Goal: Task Accomplishment & Management: Manage account settings

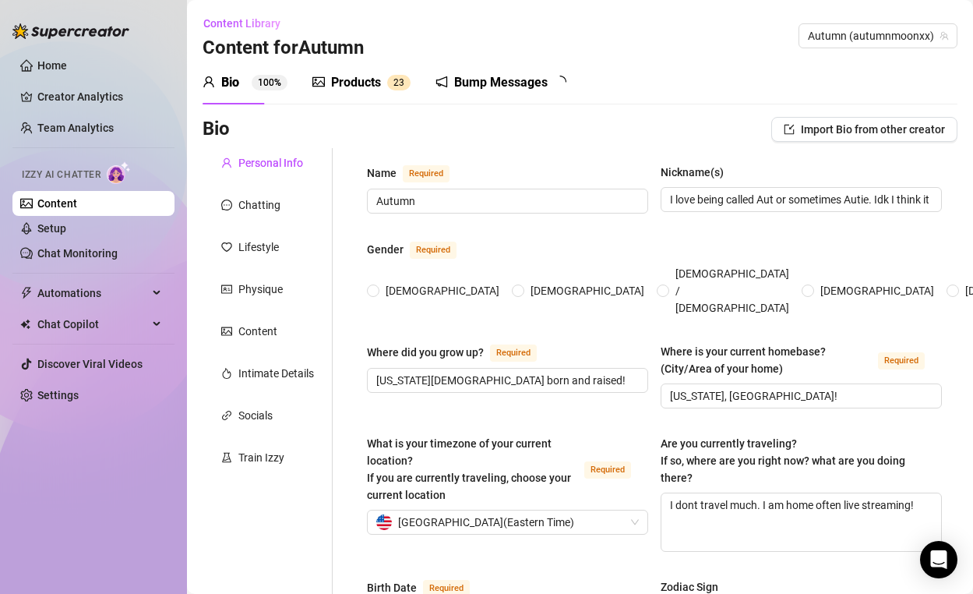
type input "Autumn"
type input "I love being called Aut or sometimes Autie. Idk I think its cute. Someone also …"
type input "[US_STATE][DEMOGRAPHIC_DATA] born and raised!"
type input "[US_STATE], [GEOGRAPHIC_DATA]!"
type textarea "I dont travel much. I am home often live streaming!"
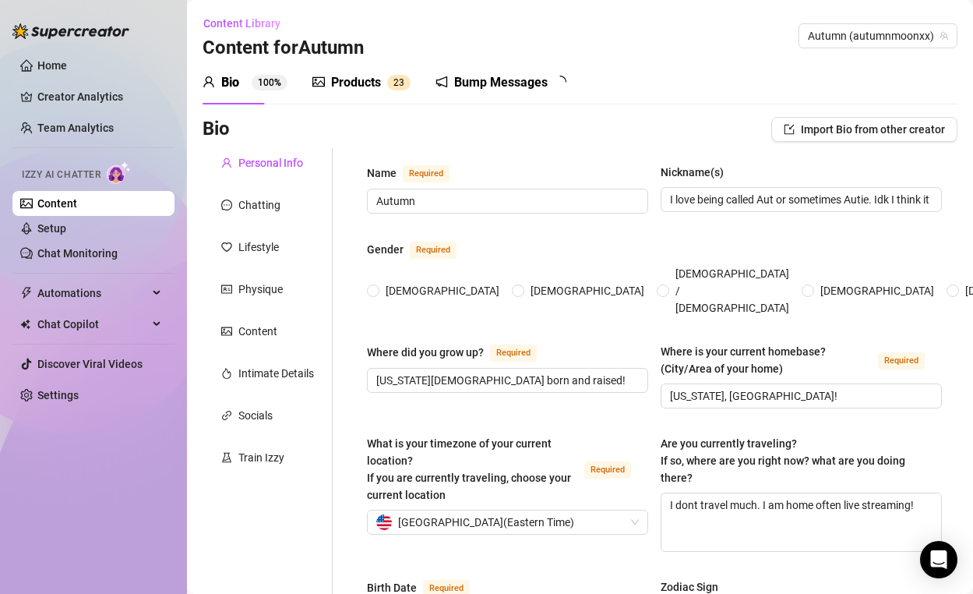
type input "Straight but curious"
type input "Married but im so allowed to have fun, it makes it fun for the both of us."
type input "i have no siblings and i feel like it shows"
type input "1 and i prefer not to talk about that topic"
type input "two dogs and one lizard. [PERSON_NAME], [PERSON_NAME] and Skittles (thats the l…"
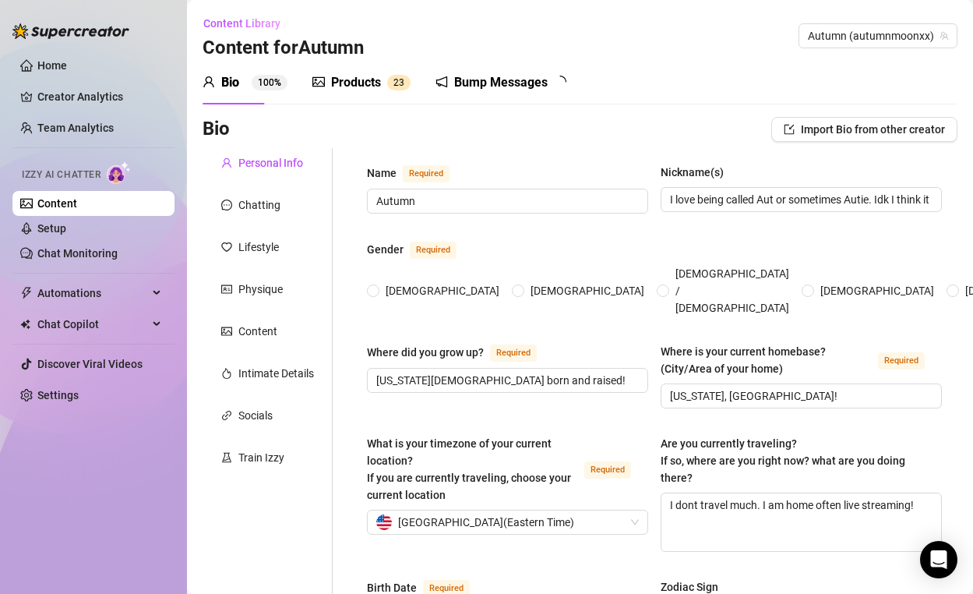
type input "Creating content for people to enjoy. This is my job, and I love every second o…"
type input "Science field, i loved it so much but life changed its course and here I am!"
type input "highschool. I backed out of going to college right after highschool graduation."
type input "none really"
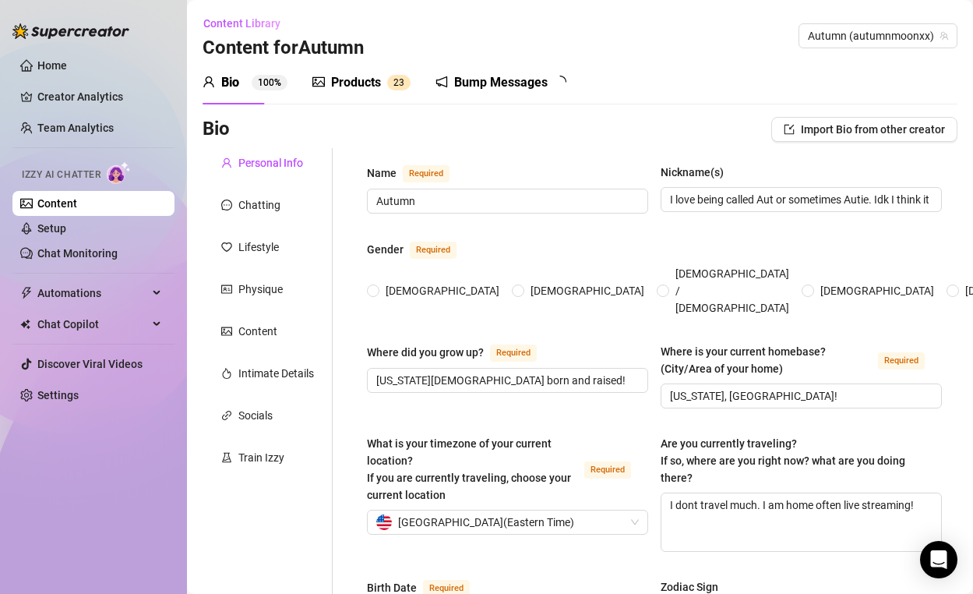
type textarea "my goals are to make you cum. Just kidding! I would love to do big things with …"
type textarea "Funniest story is when I decided it was a good idea to take an old beat up car,…"
type textarea "I'm about 6' tall, my nickname used to be The Giraffe in Pink thanks to my heig…"
type textarea "I'm submissive but I absolutely LOVE being a switch and dominate."
radio input "true"
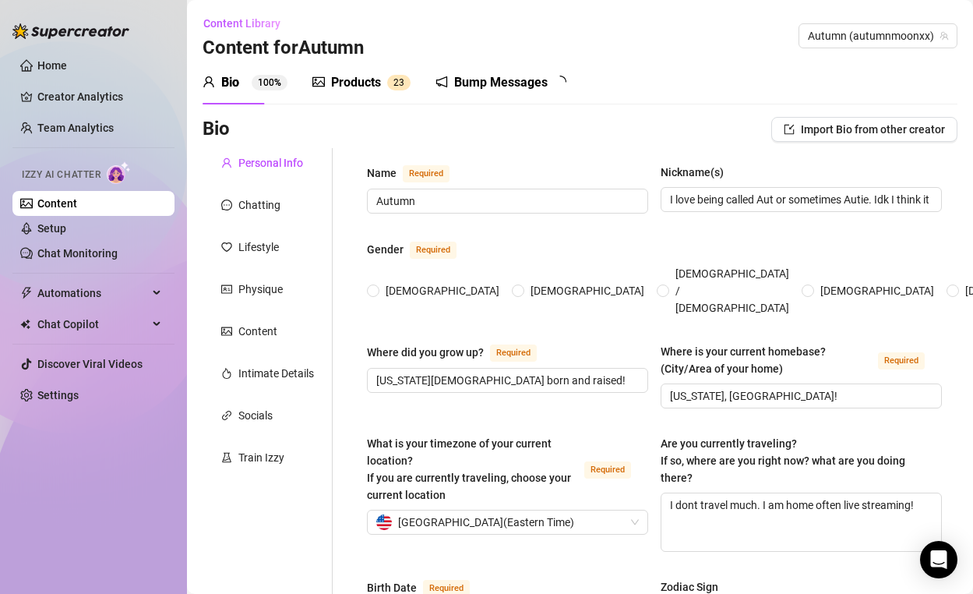
type input "[DATE]"
click at [479, 73] on div "Bump Messages" at bounding box center [501, 82] width 94 height 19
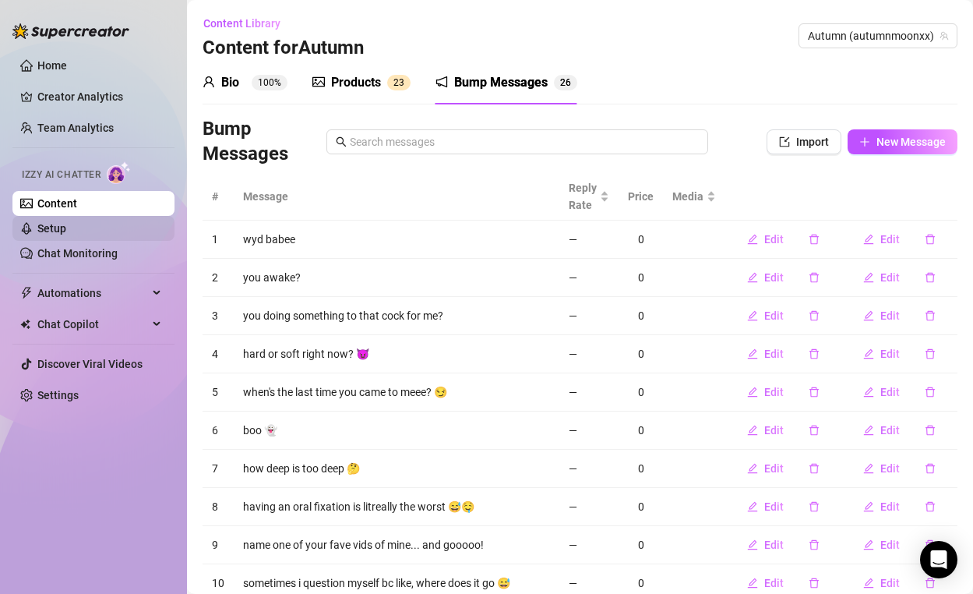
click at [66, 228] on link "Setup" at bounding box center [51, 228] width 29 height 12
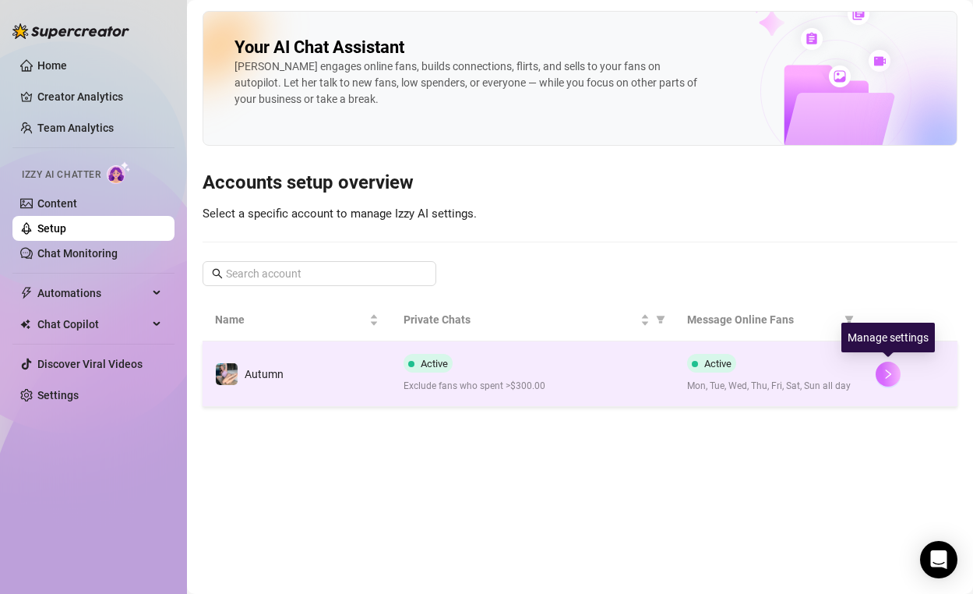
click at [880, 369] on button "button" at bounding box center [888, 374] width 25 height 25
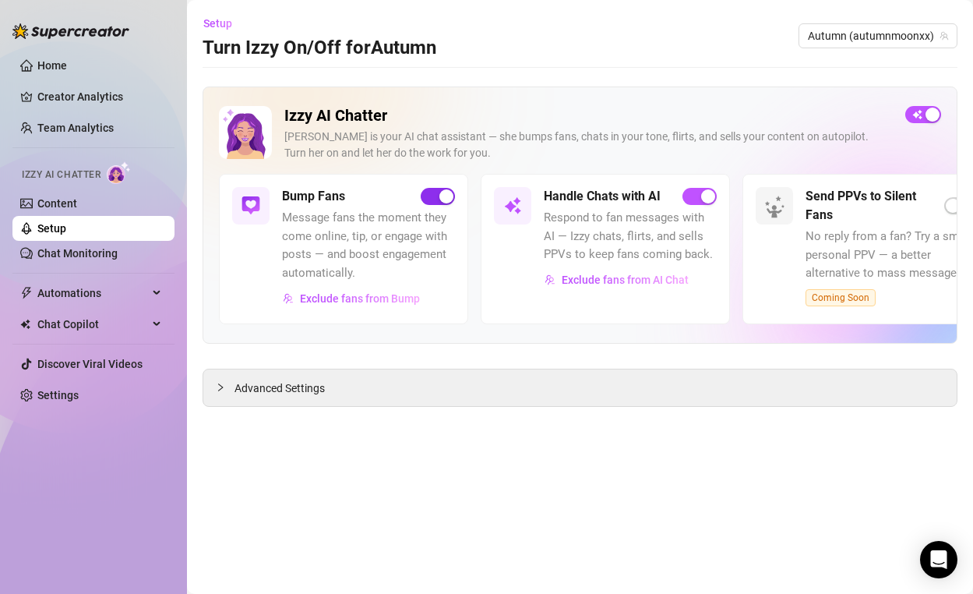
click at [441, 203] on div "button" at bounding box center [447, 196] width 14 height 14
